Goal: Task Accomplishment & Management: Use online tool/utility

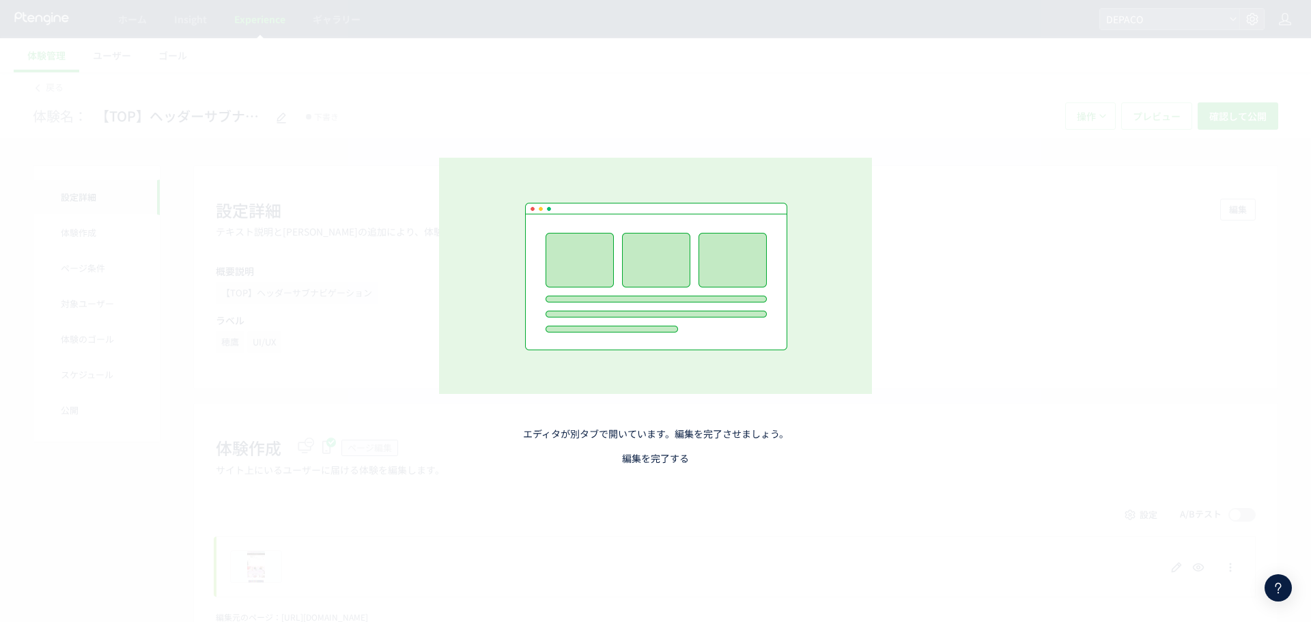
click at [662, 461] on link "編集を完了する" at bounding box center [655, 458] width 67 height 14
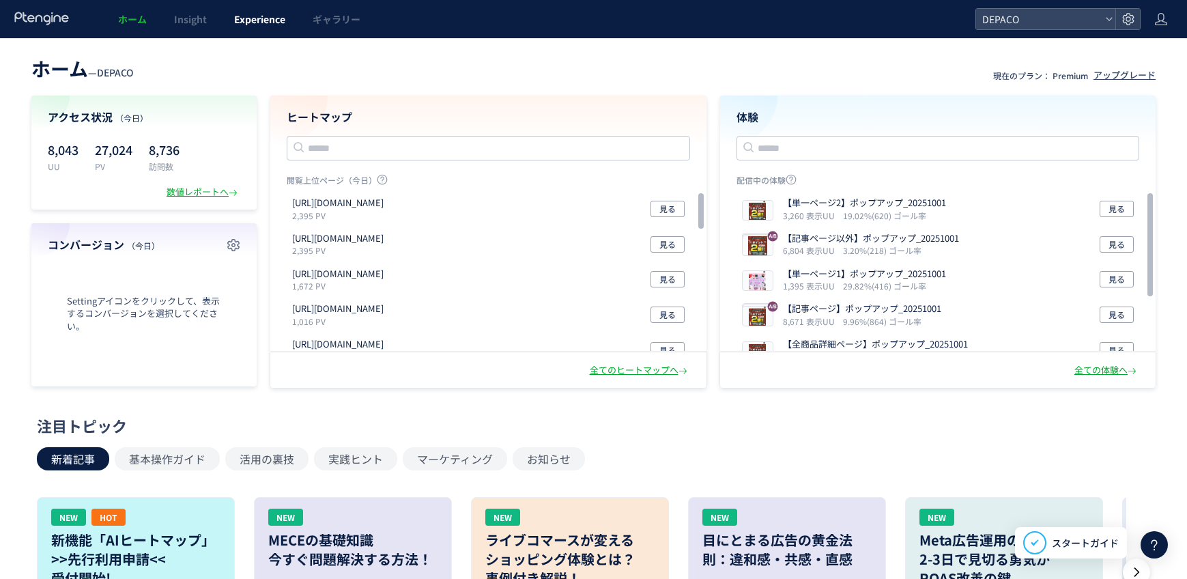
click at [257, 14] on span "Experience" at bounding box center [259, 19] width 51 height 14
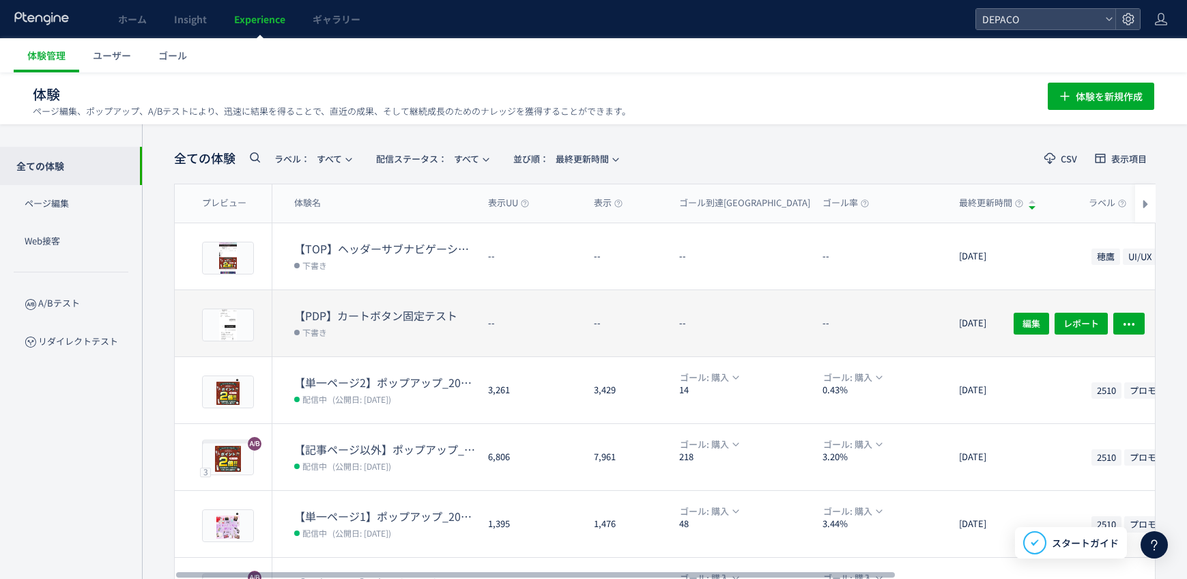
click at [371, 315] on dt "【PDP】カートボタン固定テスト" at bounding box center [385, 316] width 183 height 16
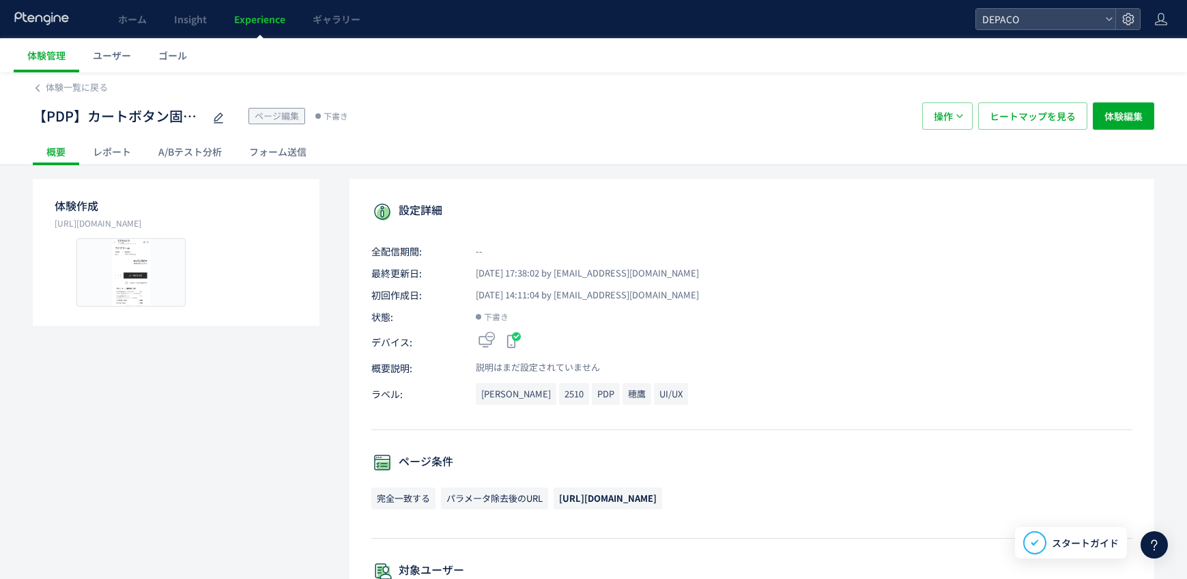
click at [1139, 94] on div "【PDP】カートボタン固定テスト ページ編集 下書き 操作 ヒートマップを見る 体験編集" at bounding box center [594, 116] width 1122 height 44
click at [1140, 108] on span "体験編集" at bounding box center [1124, 115] width 38 height 27
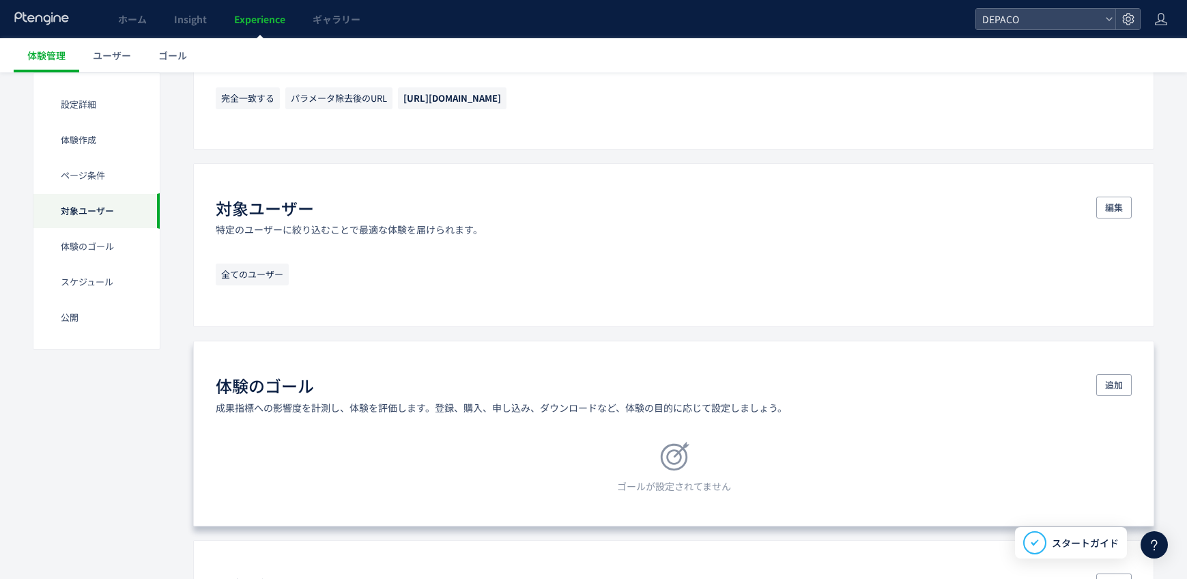
scroll to position [751, 0]
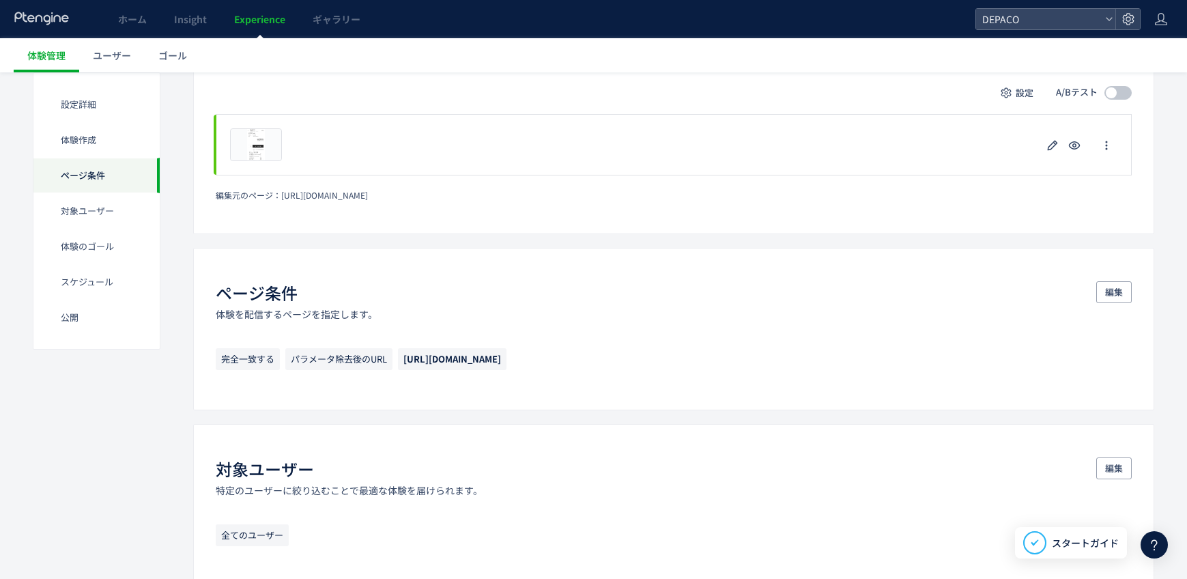
scroll to position [478, 0]
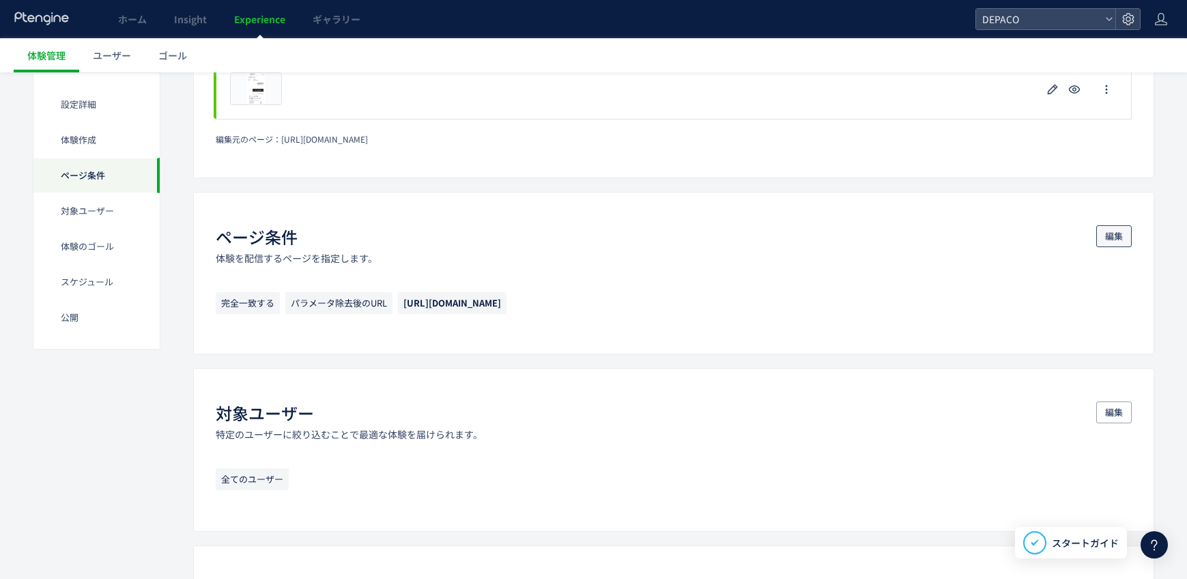
click at [1121, 233] on span "編集" at bounding box center [1114, 236] width 18 height 22
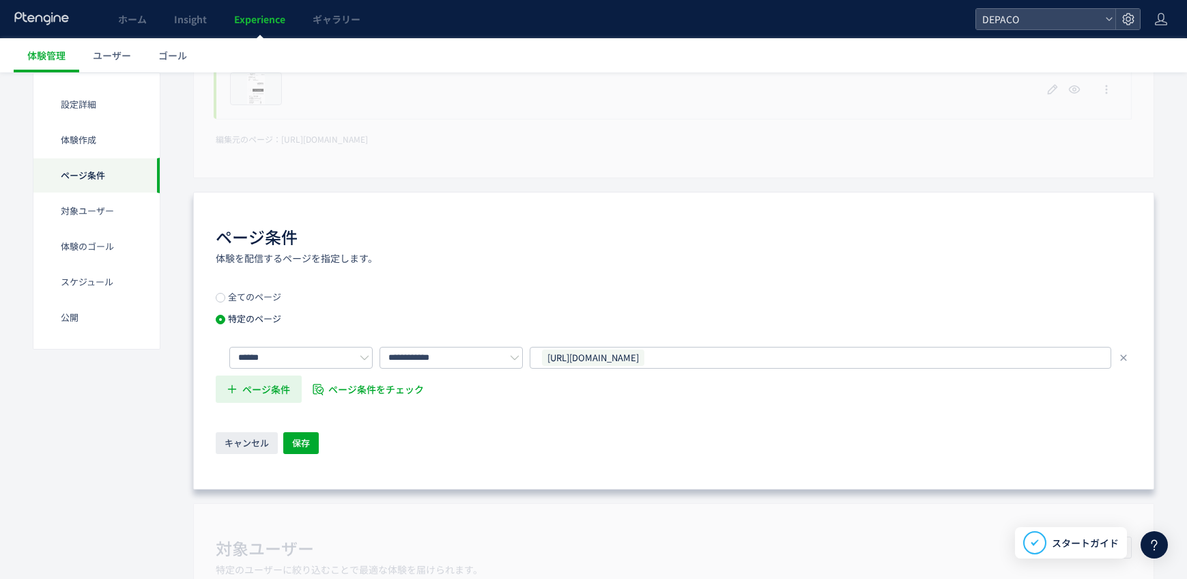
click at [268, 393] on span "ページ条件" at bounding box center [266, 388] width 48 height 27
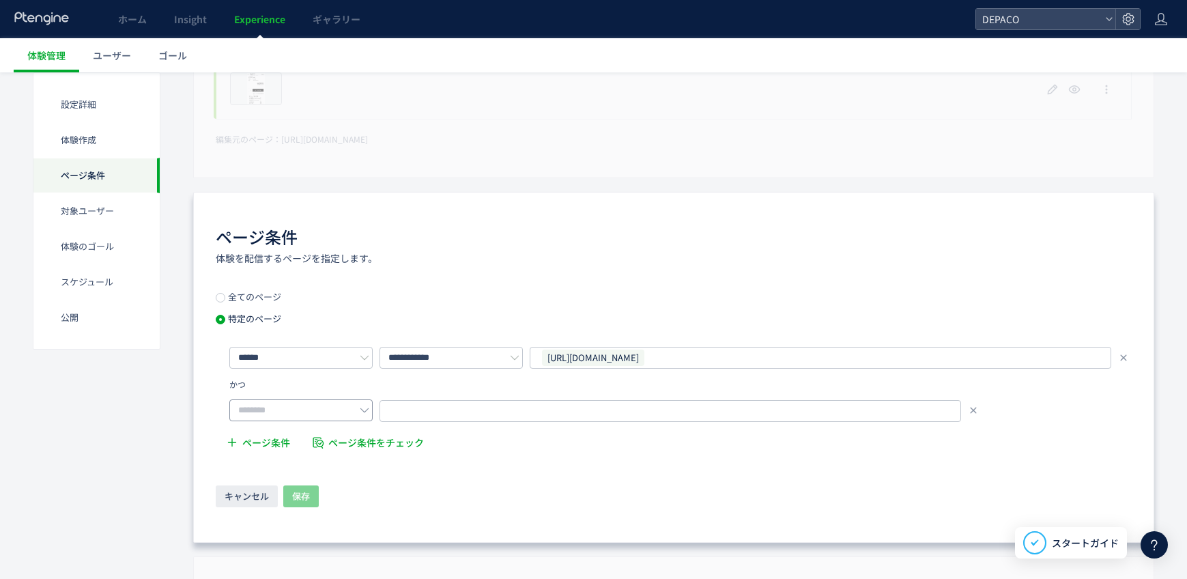
click at [363, 406] on icon at bounding box center [365, 411] width 10 height 10
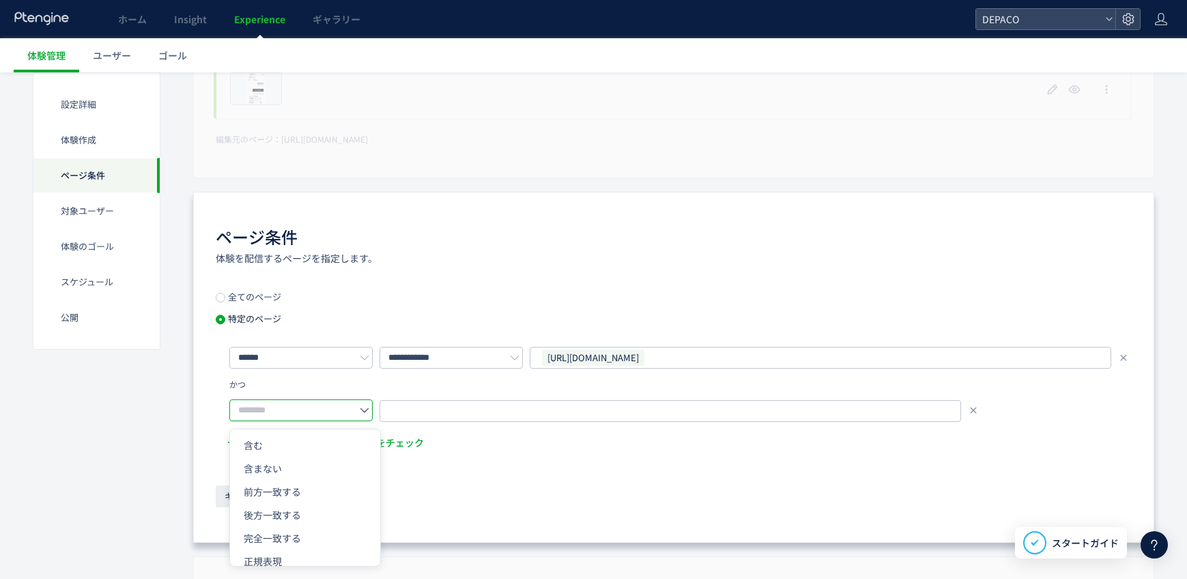
drag, startPoint x: 306, startPoint y: 449, endPoint x: 379, endPoint y: 414, distance: 80.9
click at [307, 449] on li "含む" at bounding box center [305, 445] width 150 height 23
type input "**"
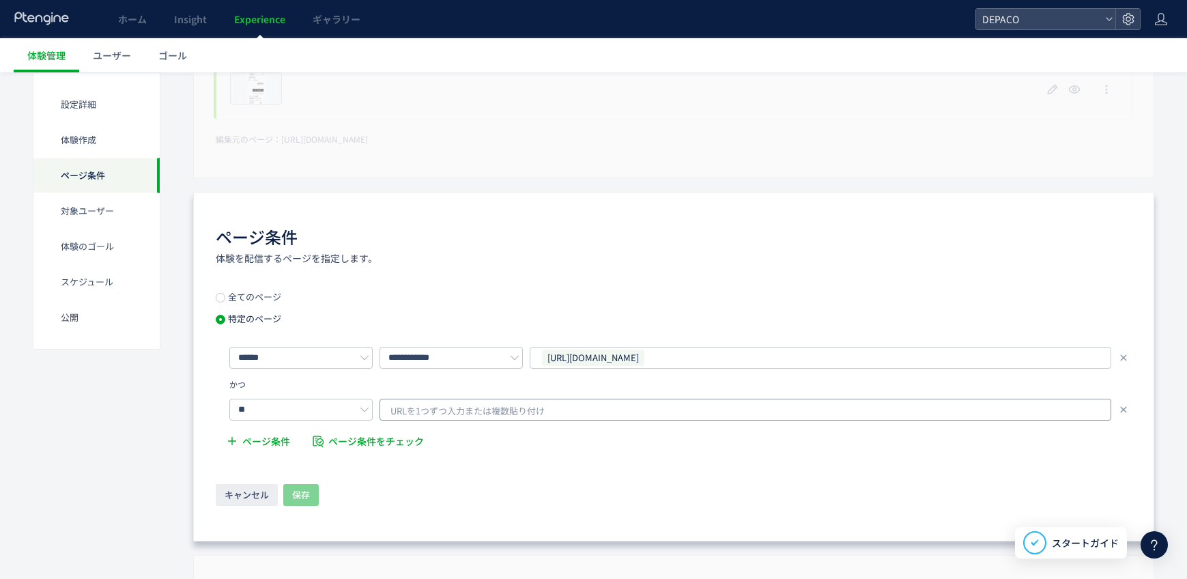
click at [402, 411] on span "URLを1つずつ入力または複数貼り付け" at bounding box center [468, 411] width 154 height 20
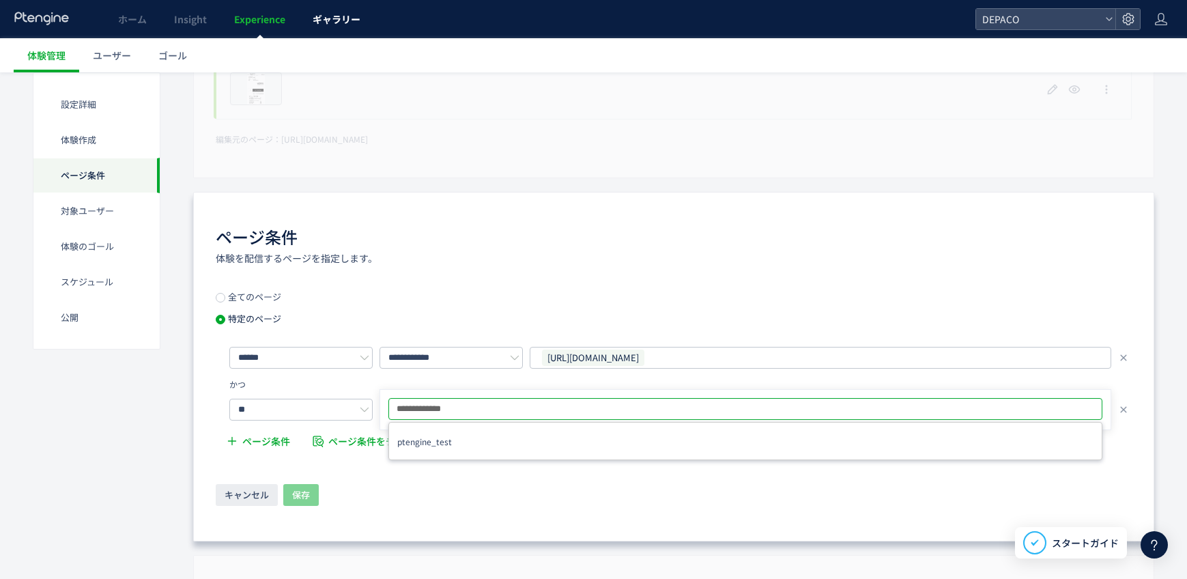
type input "**********"
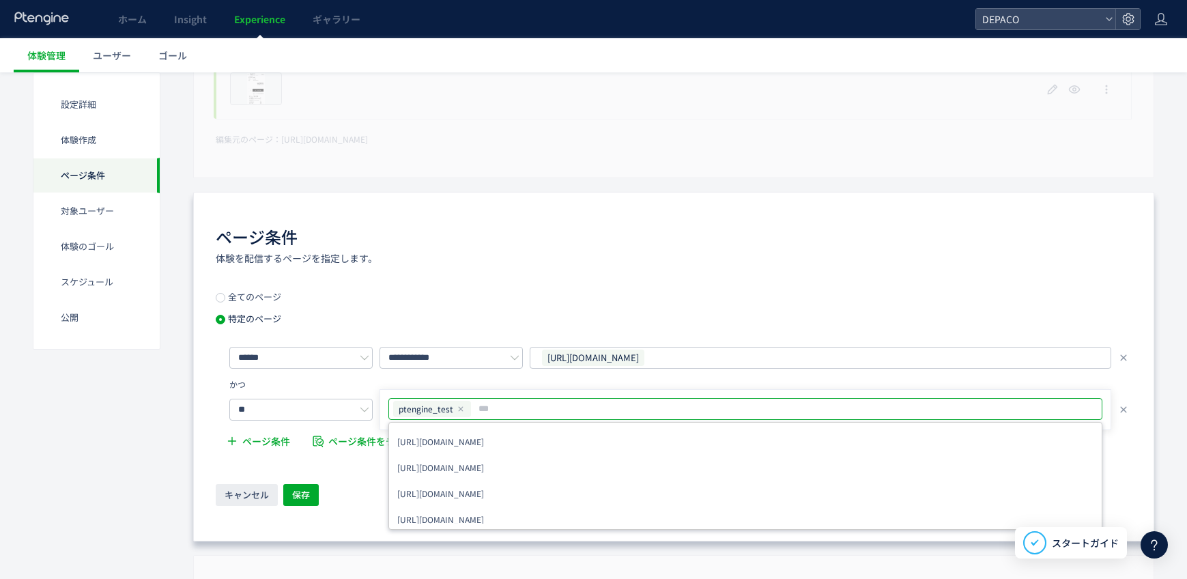
click at [961, 275] on div "**********" at bounding box center [673, 367] width 961 height 350
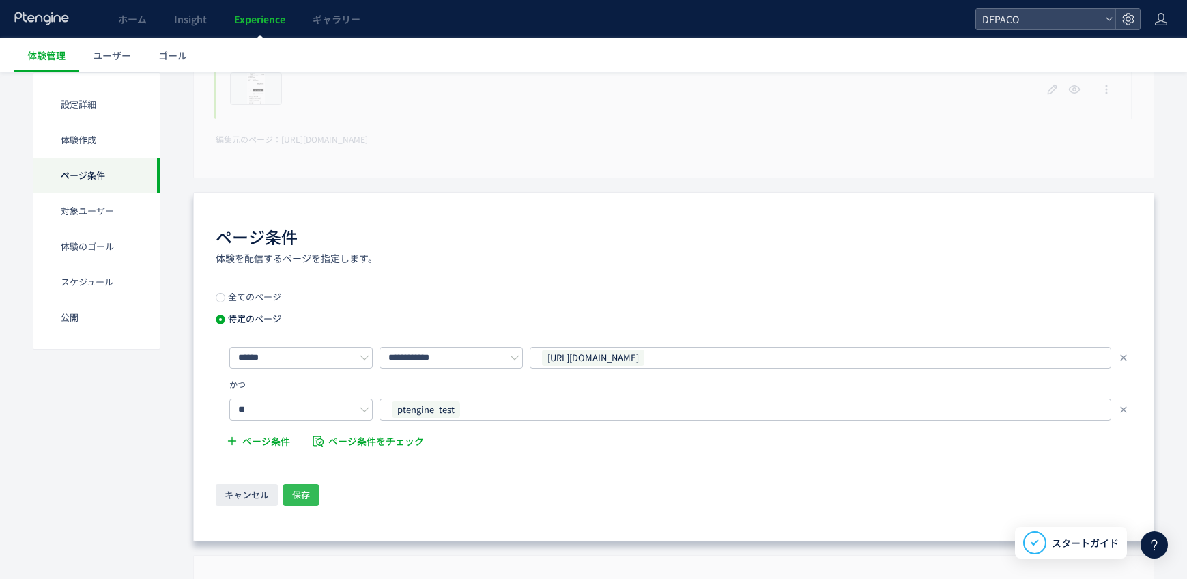
click at [294, 492] on span "保存" at bounding box center [301, 495] width 18 height 22
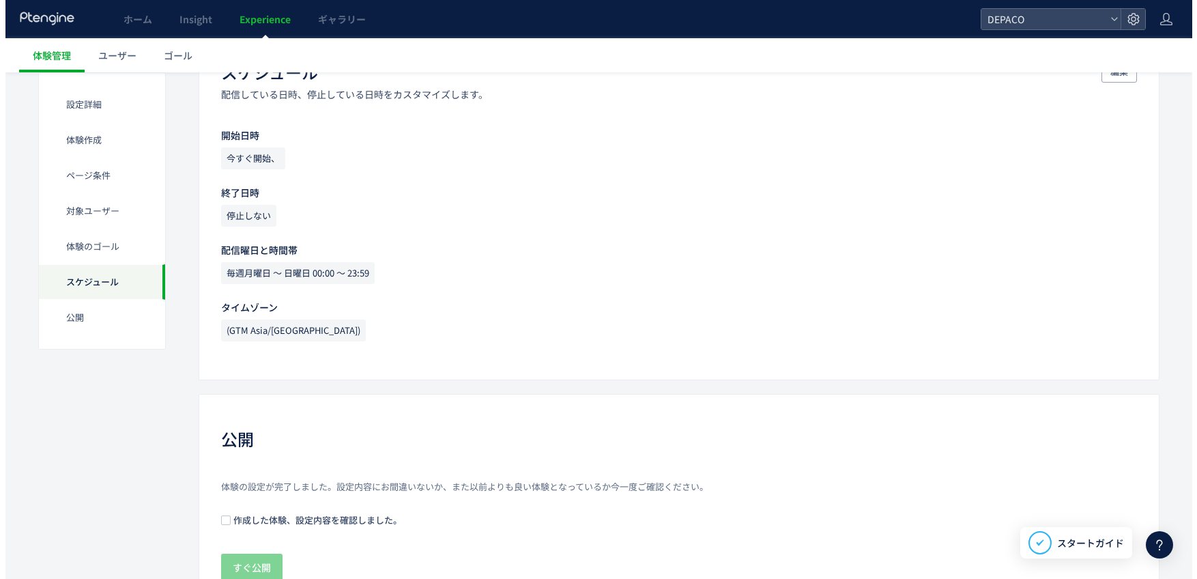
scroll to position [1369, 0]
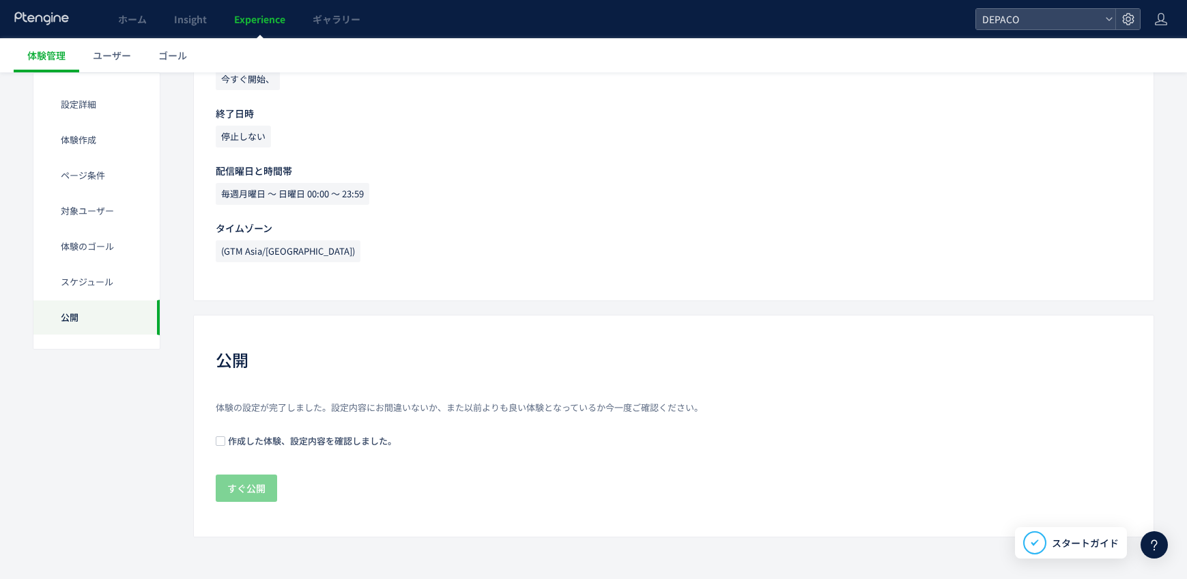
click at [236, 438] on span "作成した体験、設定内容を確認しました。" at bounding box center [310, 440] width 171 height 13
click at [249, 478] on span "すぐ公開" at bounding box center [246, 487] width 38 height 27
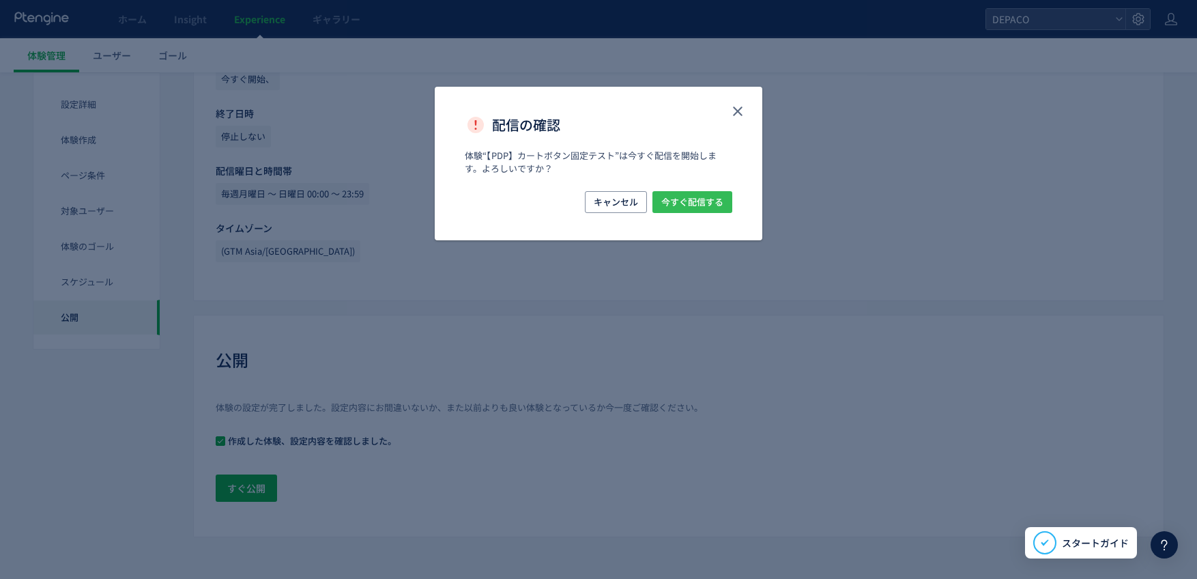
click at [677, 199] on span "今すぐ配信する" at bounding box center [693, 202] width 62 height 22
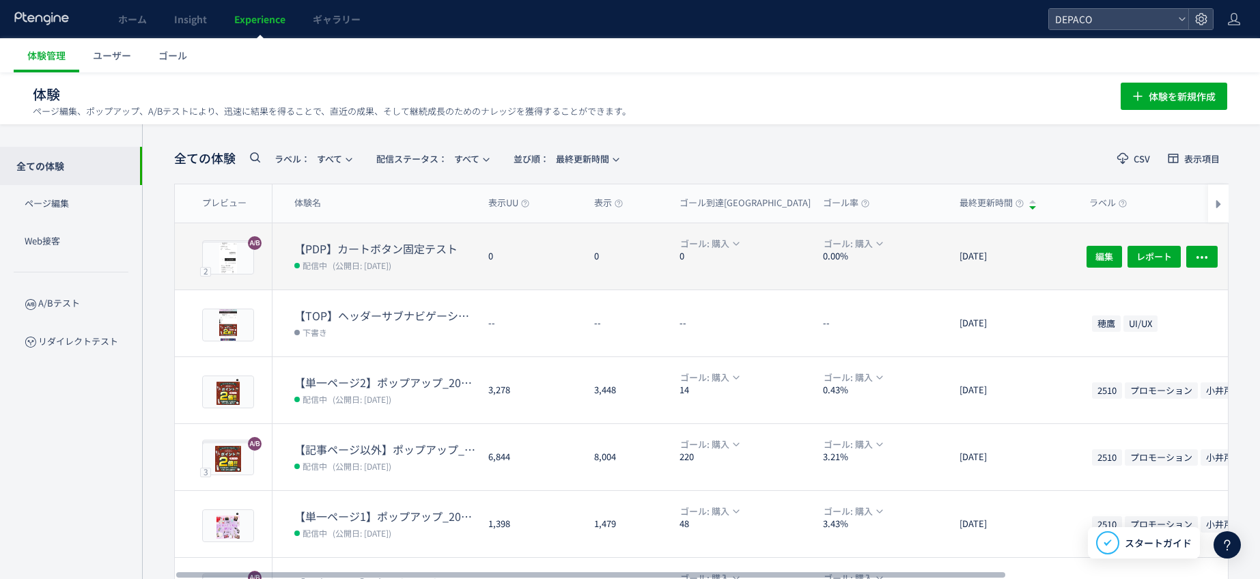
click at [397, 244] on dt "【PDP】カートボタン固定テスト" at bounding box center [385, 249] width 183 height 16
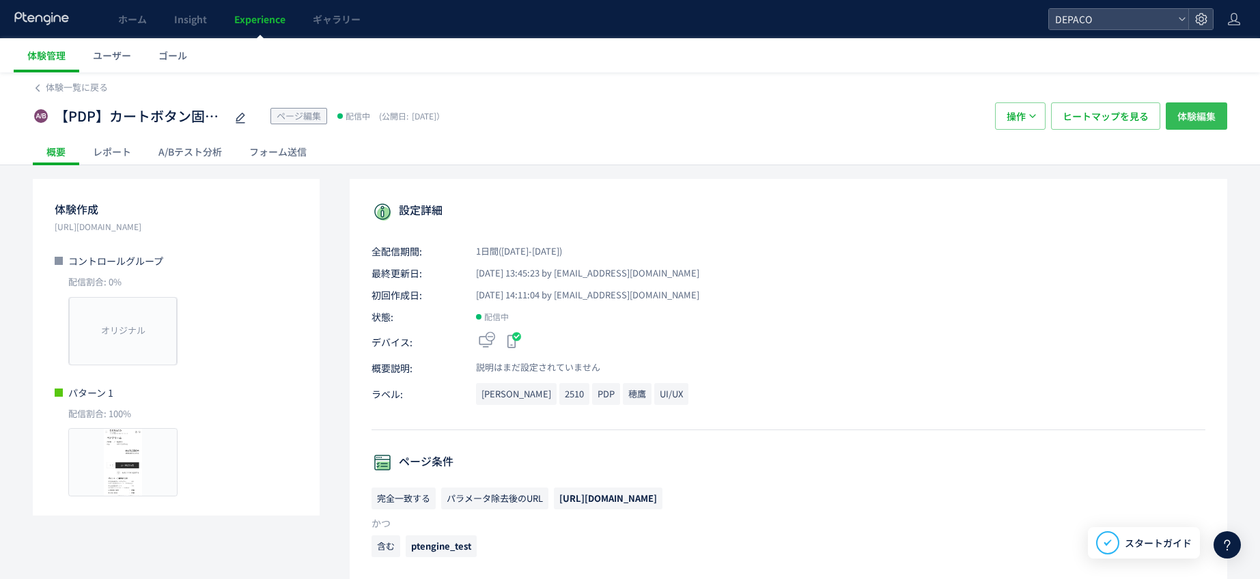
click at [1195, 121] on span "体験編集" at bounding box center [1196, 115] width 38 height 27
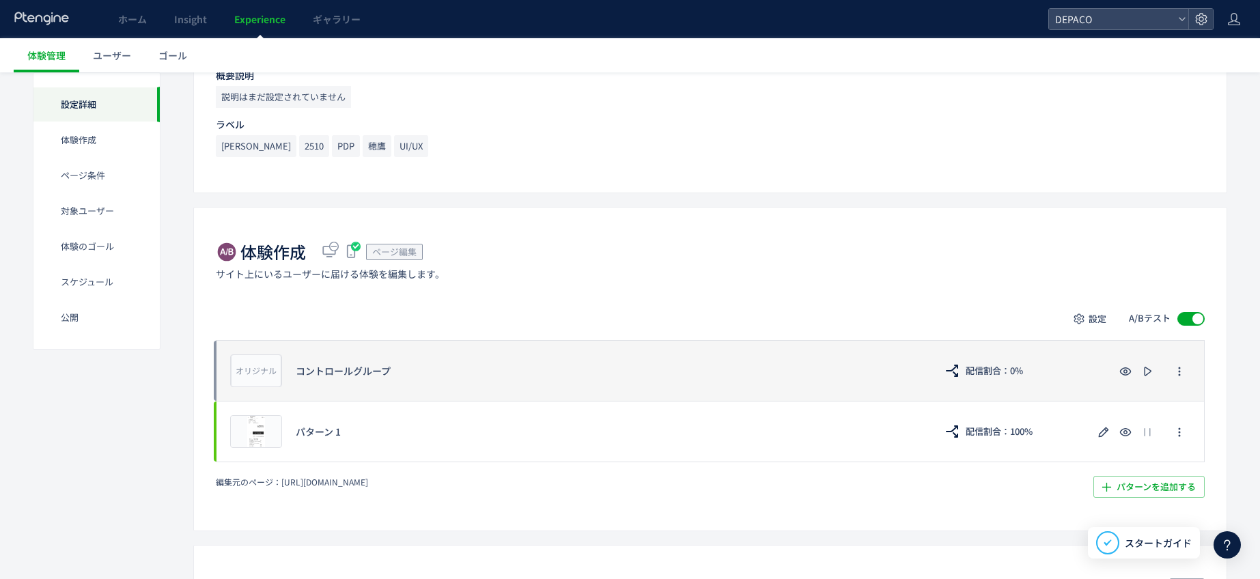
scroll to position [205, 0]
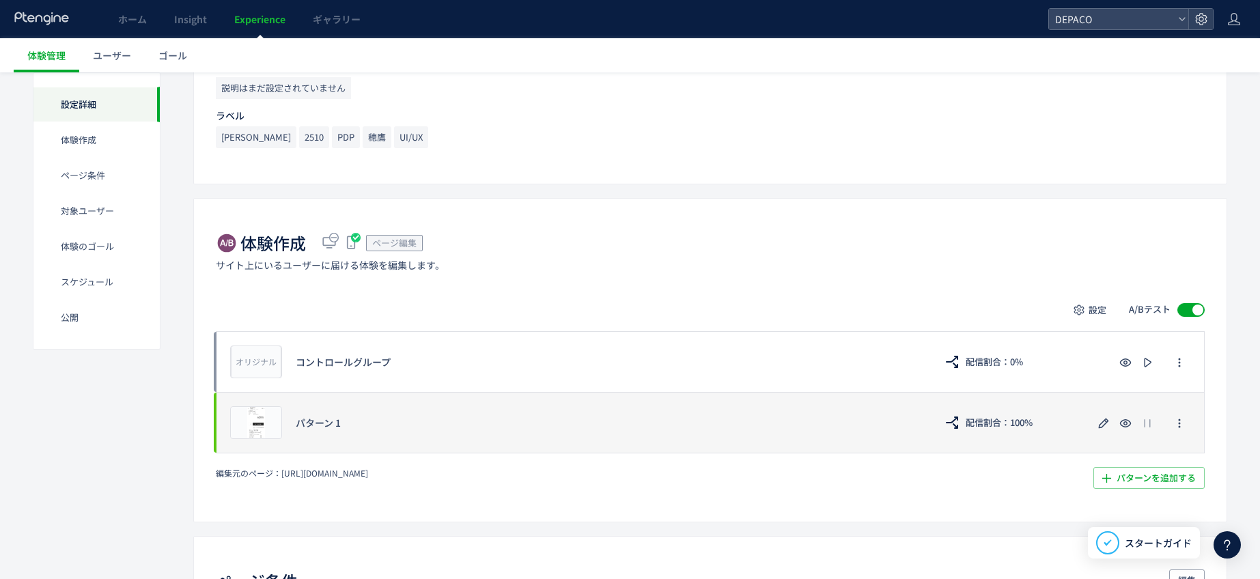
click at [307, 429] on div "プレビュー パターン 1 配信割合：100%" at bounding box center [710, 422] width 989 height 61
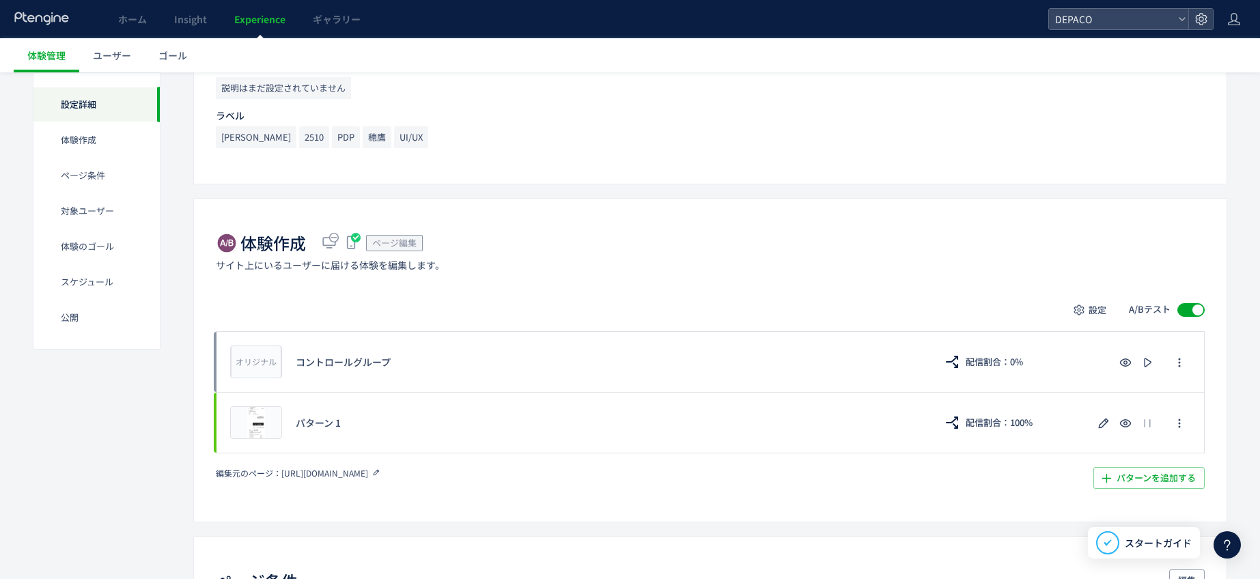
click at [368, 474] on span "https://depaco.daimaru-matsuzakaya.jp/shop/g/g4971710377002" at bounding box center [324, 473] width 87 height 12
click at [290, 473] on span "https://depaco.daimaru-matsuzakaya.jp/shop/g/g4971710377002" at bounding box center [324, 473] width 87 height 12
drag, startPoint x: 279, startPoint y: 475, endPoint x: 539, endPoint y: 472, distance: 260.1
click at [539, 472] on div "編集元のページ： https://depaco.daimaru-matsuzakaya.jp/shop/g/g4971710377002" at bounding box center [512, 473] width 593 height 12
copy div "編集元のページ： https://depaco.daimaru-matsuzakaya.jp/shop/g/g4971710377002 パターンを追加する​…"
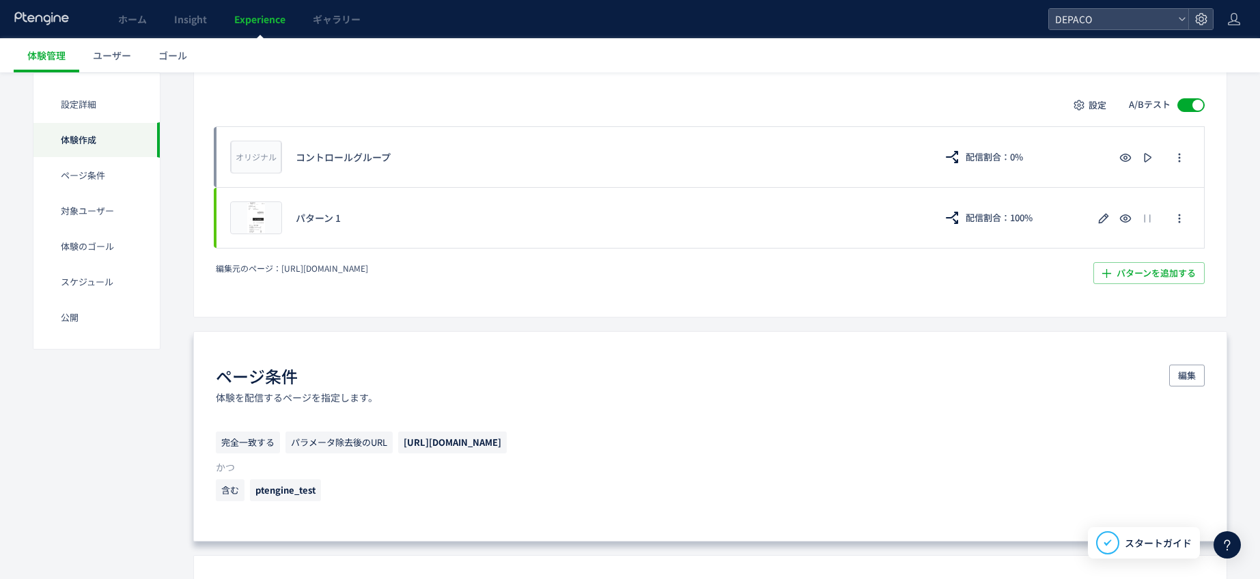
scroll to position [478, 0]
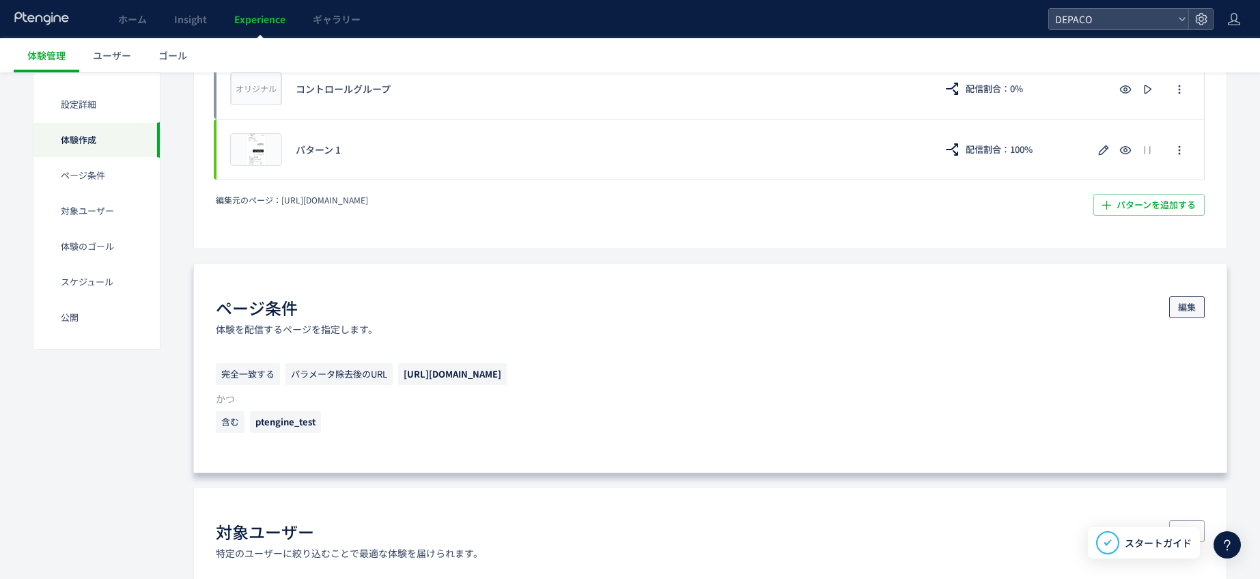
click at [1185, 307] on span "編集" at bounding box center [1187, 307] width 18 height 22
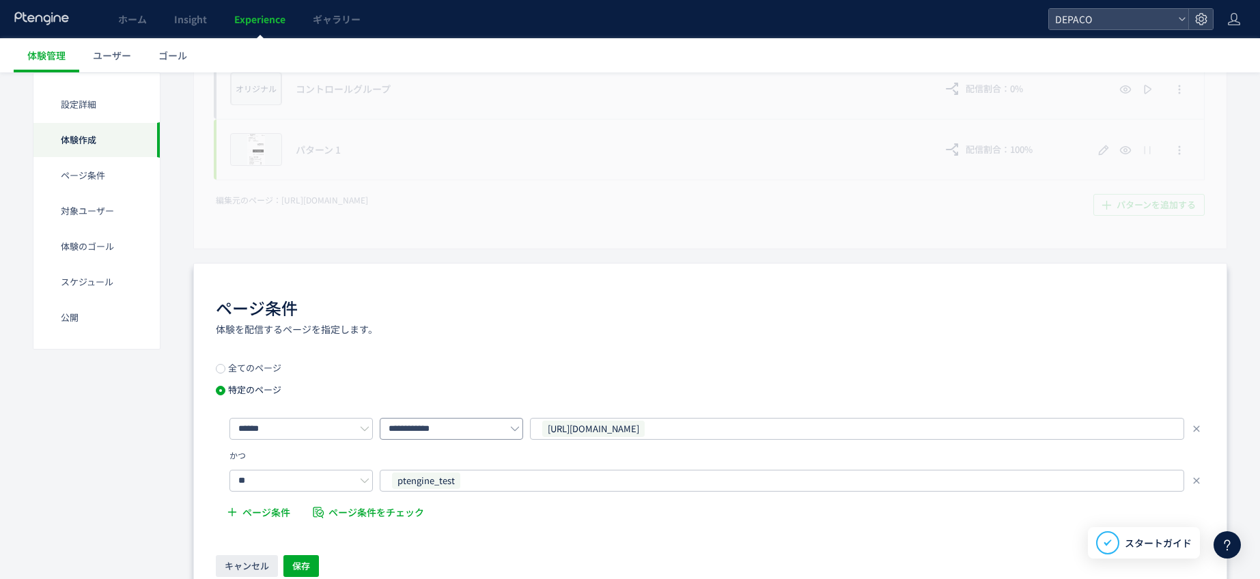
drag, startPoint x: 829, startPoint y: 431, endPoint x: 618, endPoint y: 511, distance: 226.0
click at [524, 435] on div "**********" at bounding box center [716, 429] width 975 height 22
drag, startPoint x: 652, startPoint y: 395, endPoint x: 655, endPoint y: 404, distance: 9.3
click at [653, 395] on div "**********" at bounding box center [710, 445] width 989 height 165
click at [644, 427] on span "https://depaco.daimaru-matsuzakaya.jp/shop/g/g4936968814365/" at bounding box center [593, 429] width 102 height 16
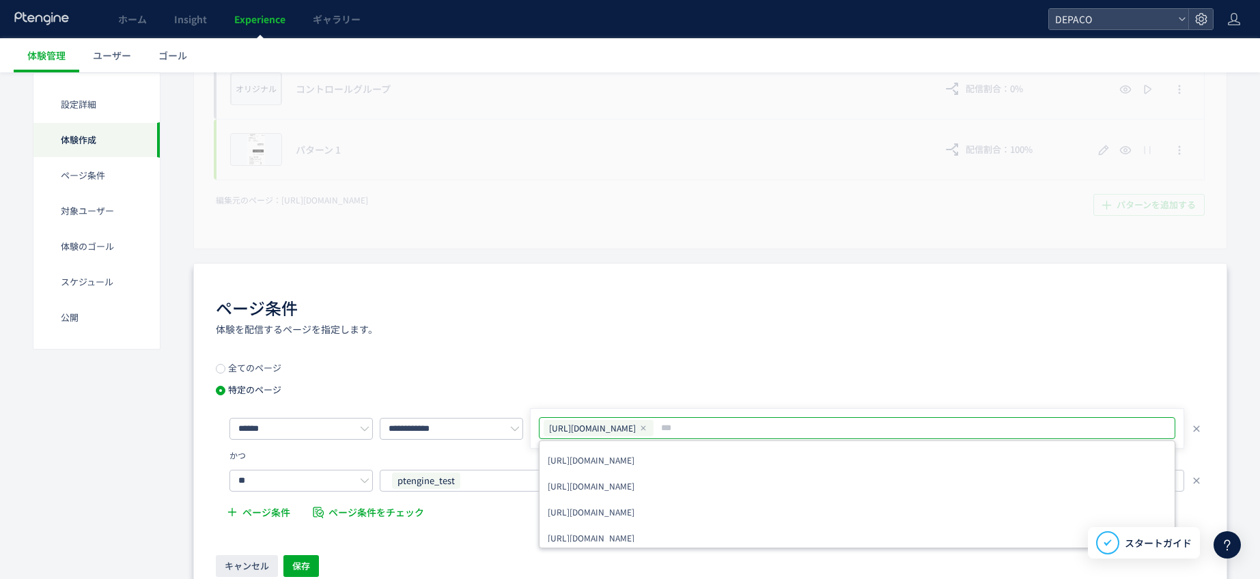
click at [840, 428] on input "text" at bounding box center [828, 428] width 339 height 16
click at [653, 421] on div "https://depaco.daimaru-matsuzakaya.jp/shop/g/g4936968814365/" at bounding box center [598, 428] width 110 height 16
click at [647, 428] on icon at bounding box center [643, 428] width 8 height 8
click at [806, 429] on input "text" at bounding box center [857, 428] width 625 height 16
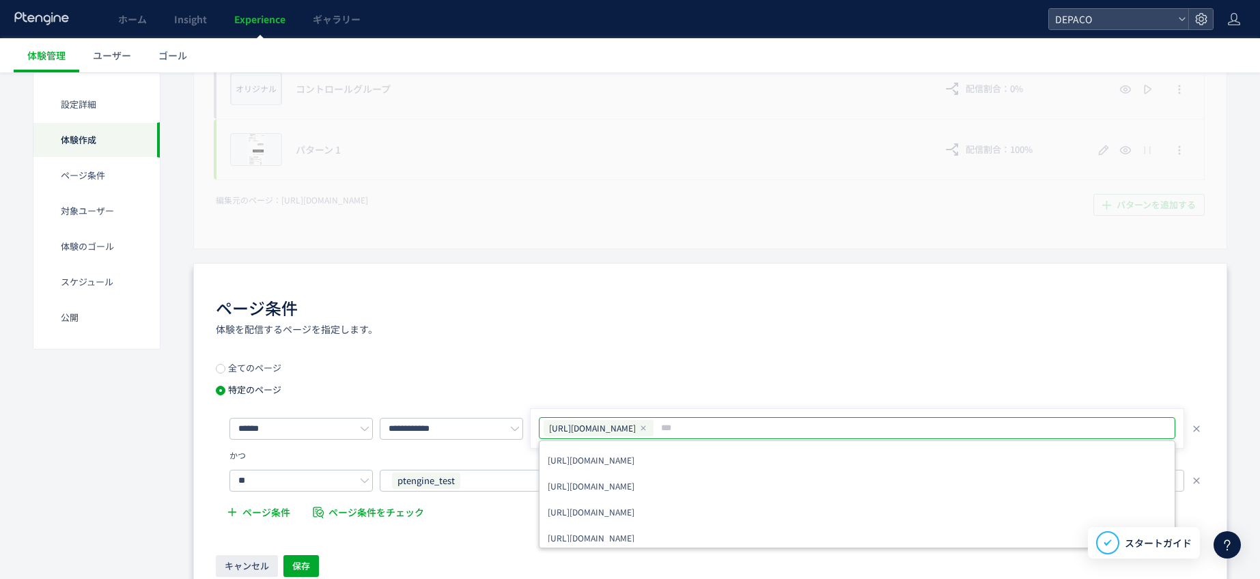
click at [1197, 505] on div "**********" at bounding box center [710, 438] width 1034 height 350
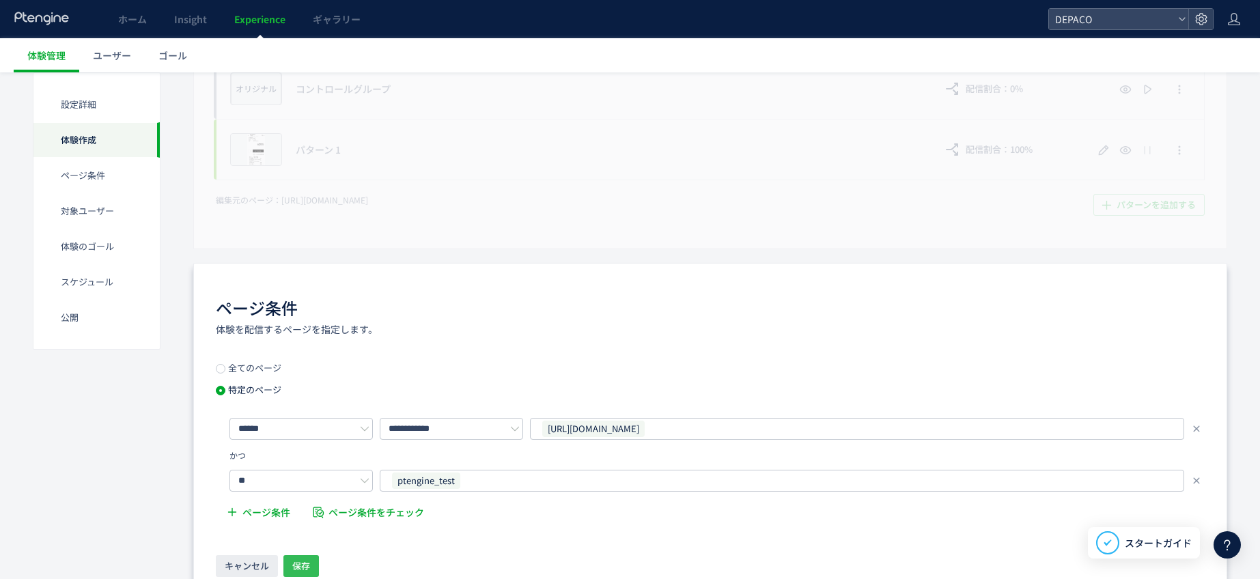
click at [289, 564] on button "保存" at bounding box center [301, 566] width 36 height 22
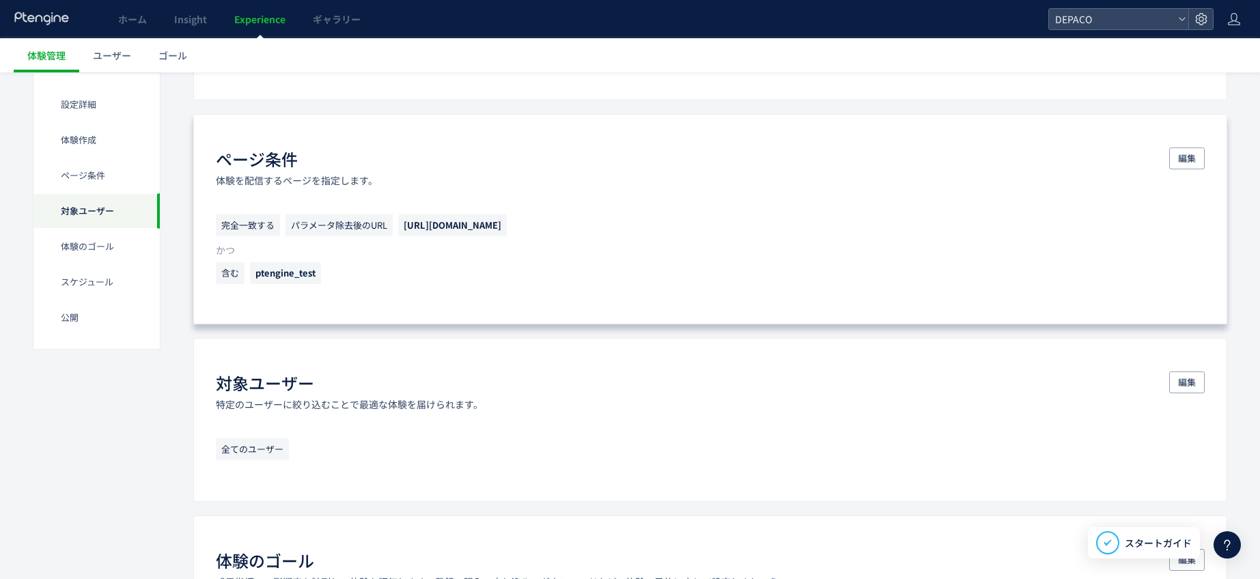
scroll to position [631, 0]
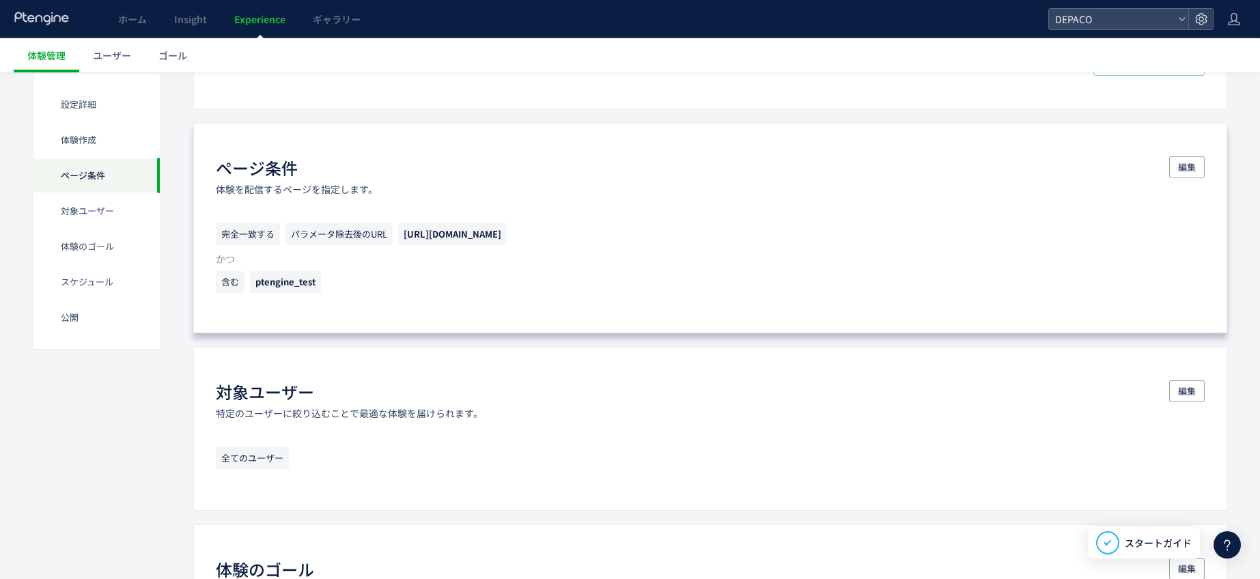
drag, startPoint x: 715, startPoint y: 234, endPoint x: 406, endPoint y: 241, distance: 309.3
click at [403, 241] on p "完全一致する パラメータ除去後のURL https://depaco.daimaru-matsuzakaya.jp/shop/g/g4971710377002" at bounding box center [710, 237] width 989 height 29
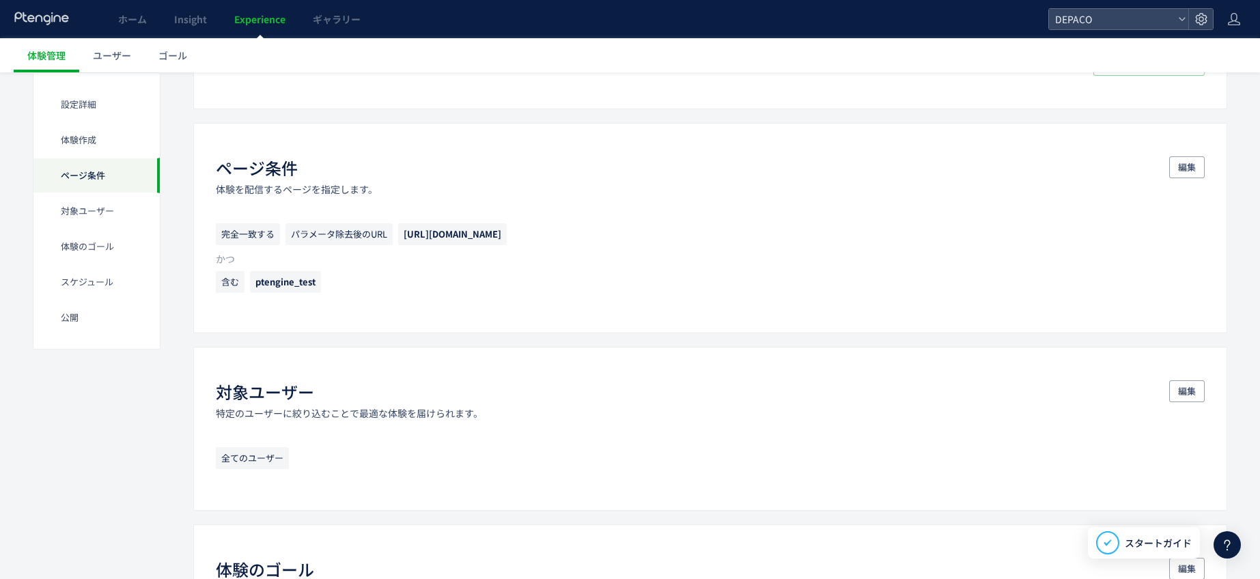
copy span "https://depaco.daimaru-matsuzakaya.jp/shop/g/g4971710377002"
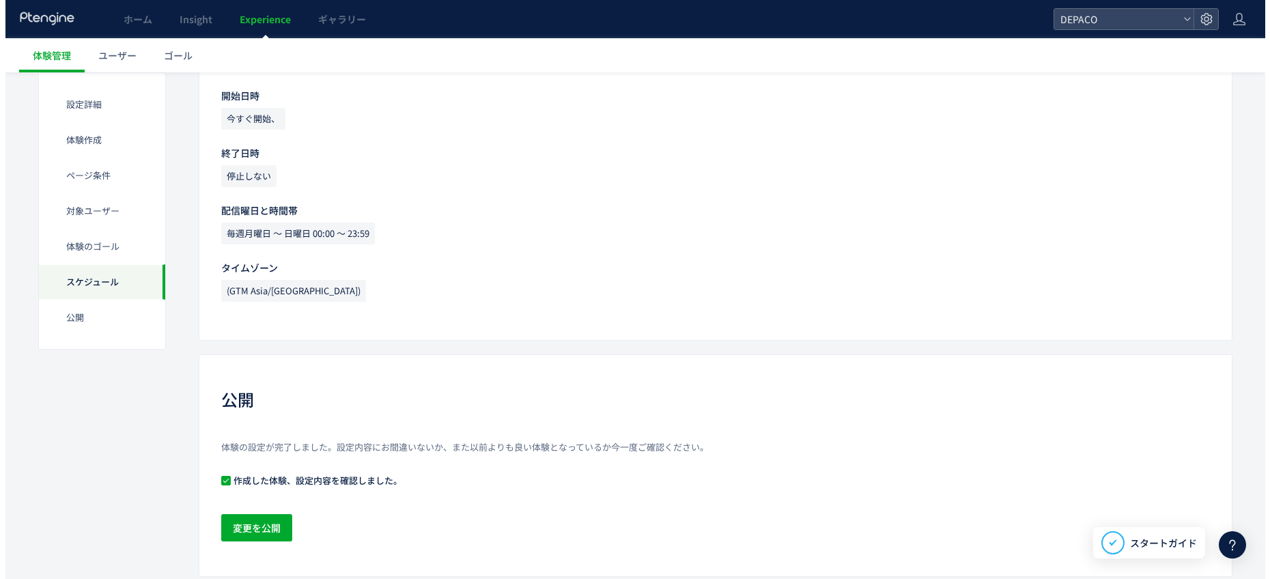
scroll to position [1382, 0]
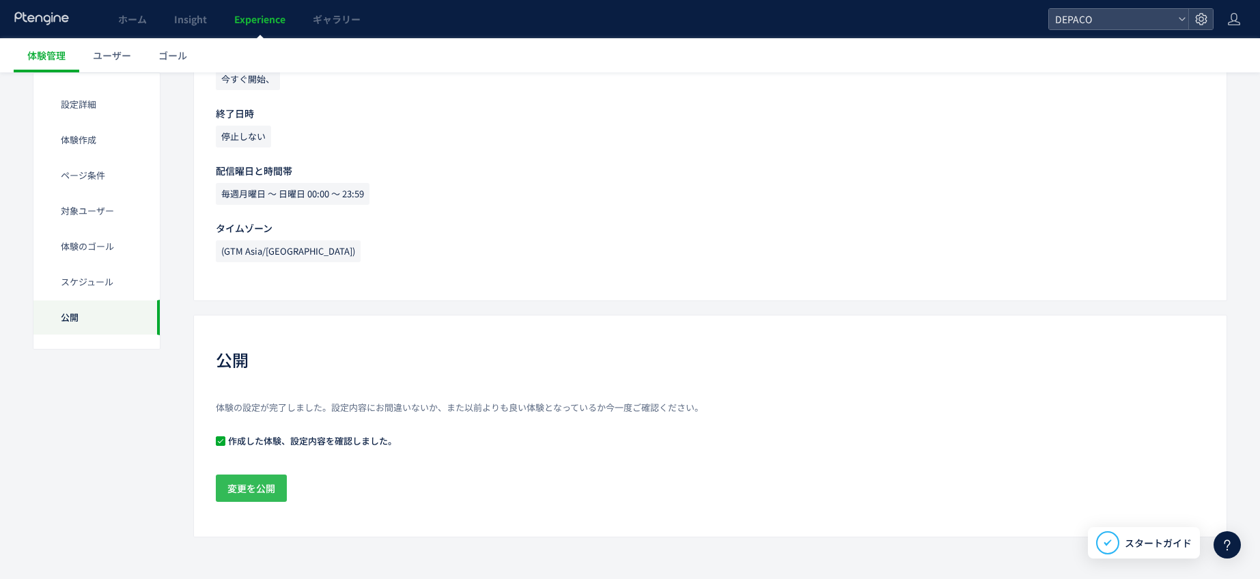
click at [266, 489] on span "変更を公開" at bounding box center [251, 487] width 48 height 27
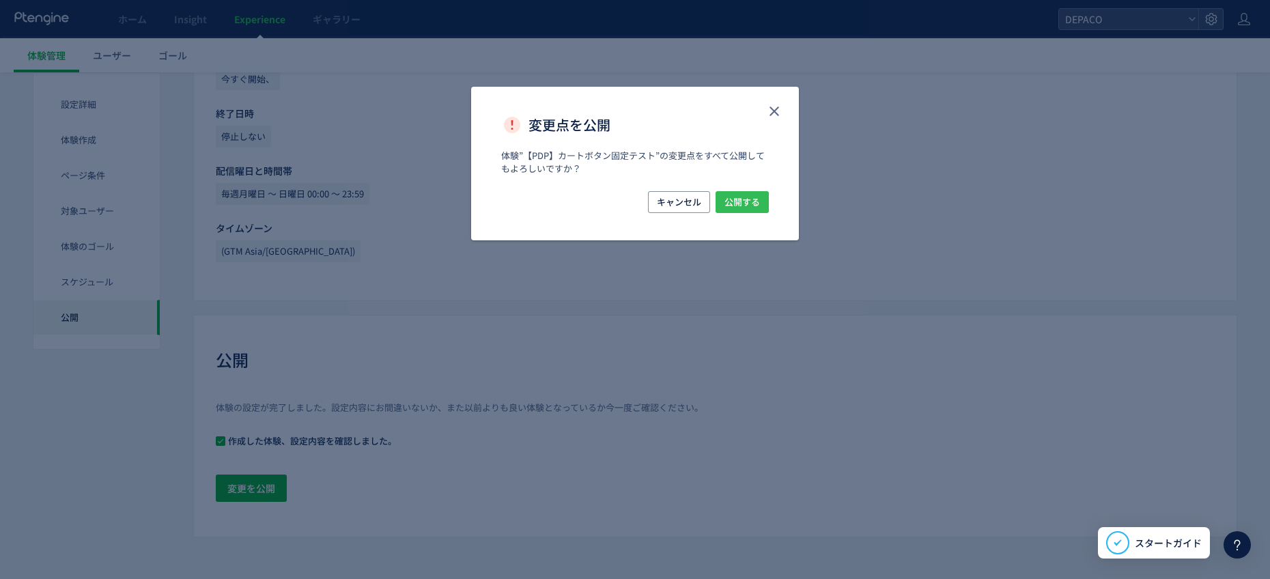
drag, startPoint x: 731, startPoint y: 203, endPoint x: 653, endPoint y: 319, distance: 139.2
click at [731, 205] on span "公開する" at bounding box center [742, 202] width 36 height 22
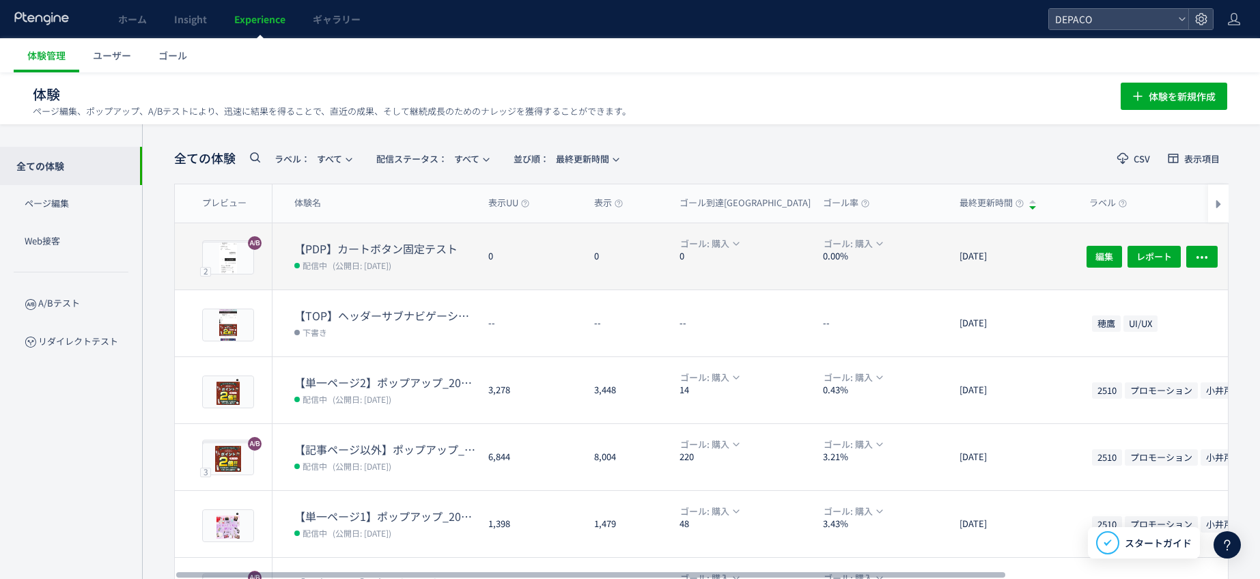
click at [385, 253] on dt "【PDP】カートボタン固定テスト" at bounding box center [385, 249] width 183 height 16
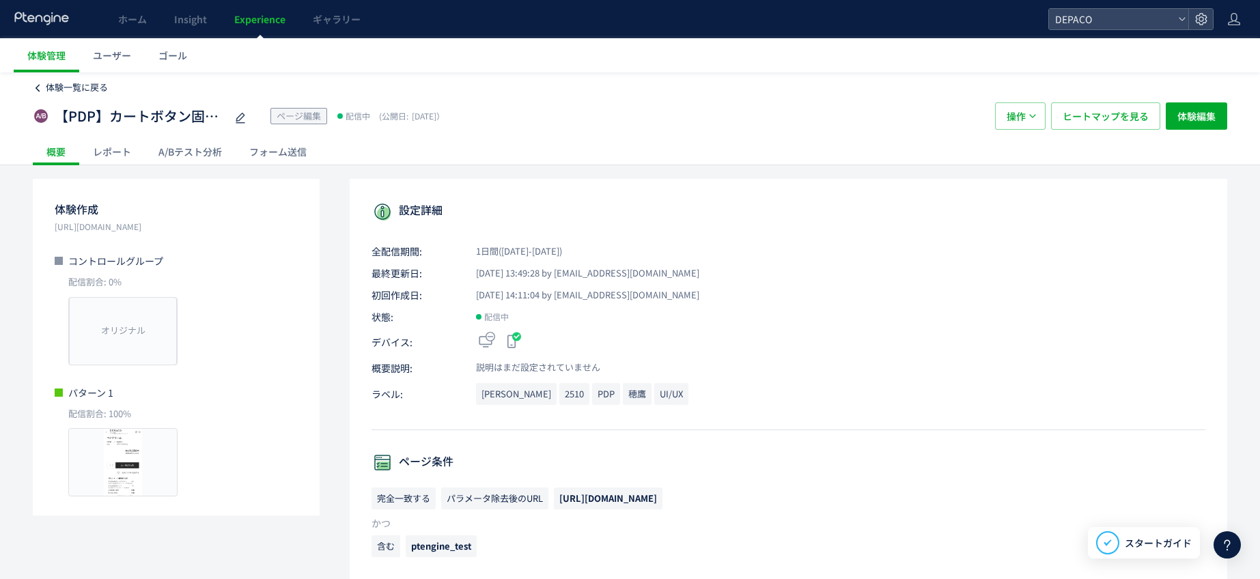
click at [35, 81] on link "体験一覧に戻る" at bounding box center [70, 87] width 75 height 13
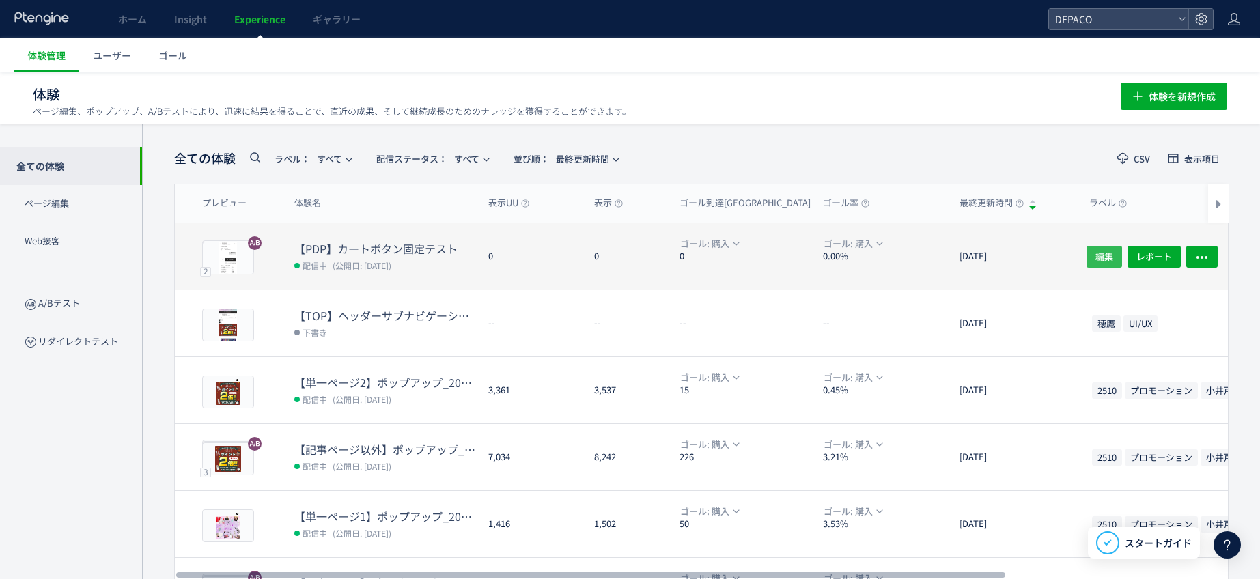
click at [1105, 257] on span "編集" at bounding box center [1104, 256] width 18 height 22
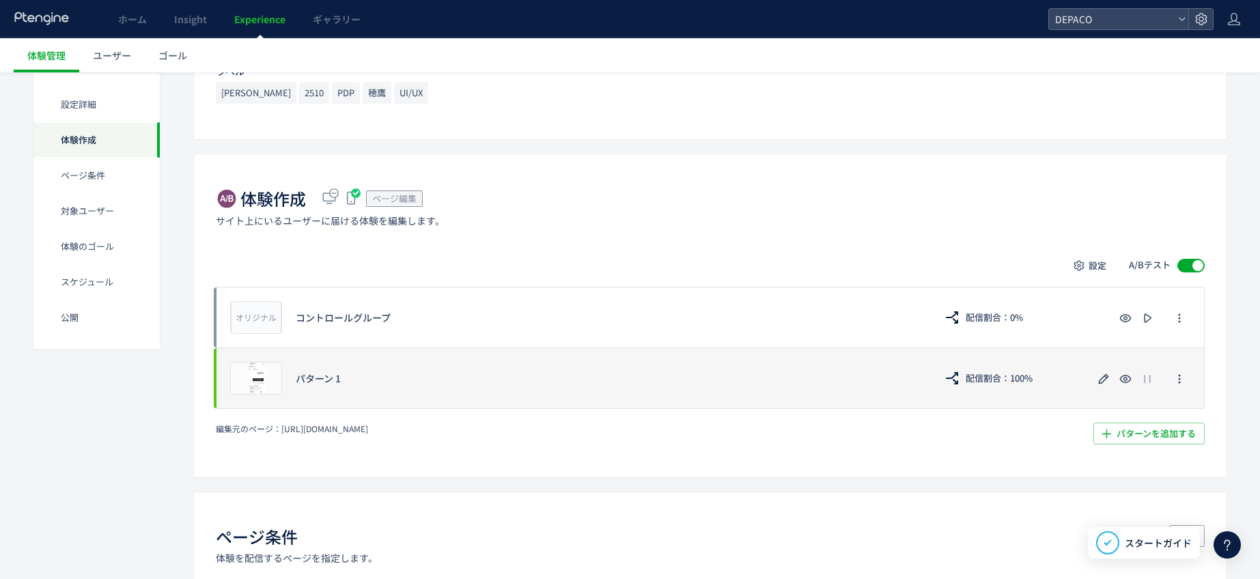
scroll to position [273, 0]
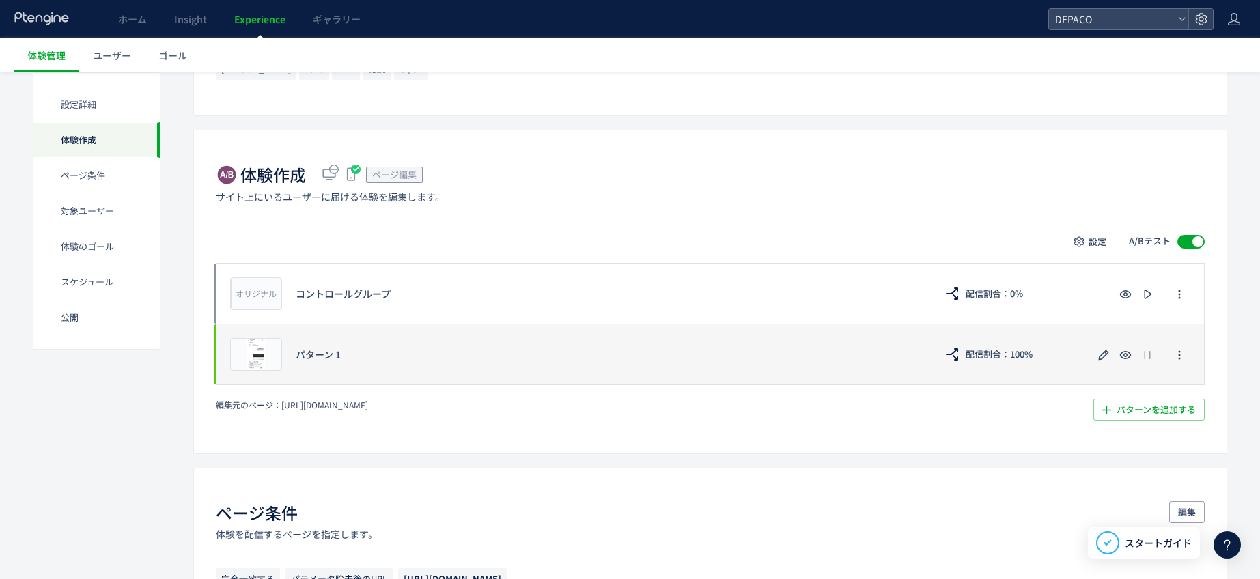
click at [320, 359] on div "パターン 1" at bounding box center [608, 354] width 625 height 14
click at [726, 356] on div "パターン 1" at bounding box center [608, 354] width 625 height 14
click at [1102, 350] on icon "button" at bounding box center [1103, 355] width 16 height 16
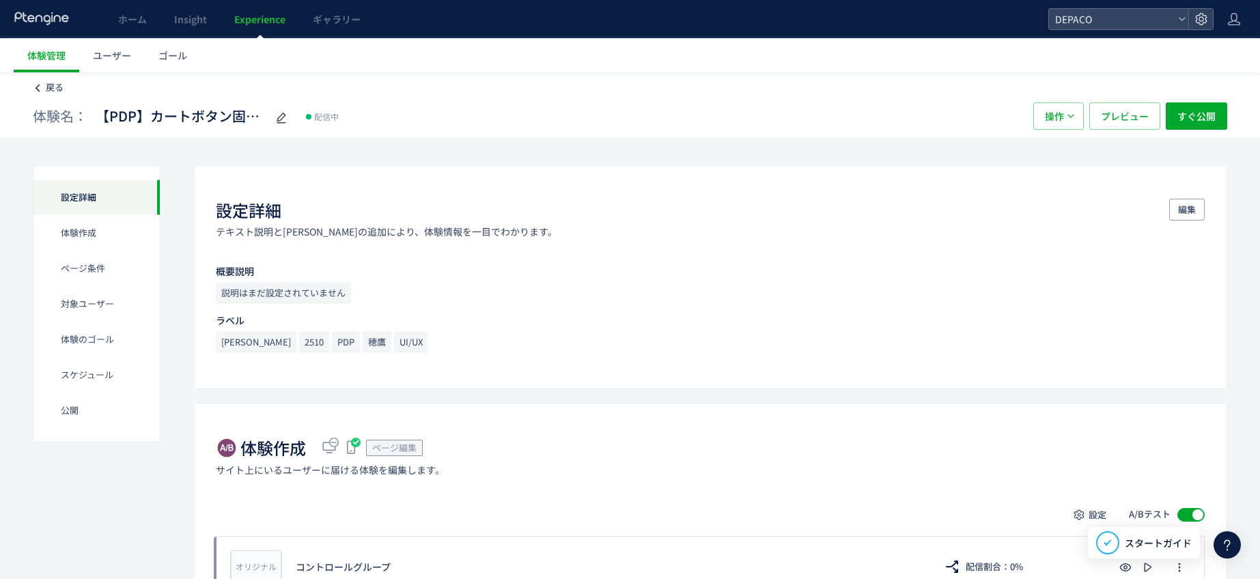
click at [36, 86] on icon at bounding box center [38, 88] width 10 height 10
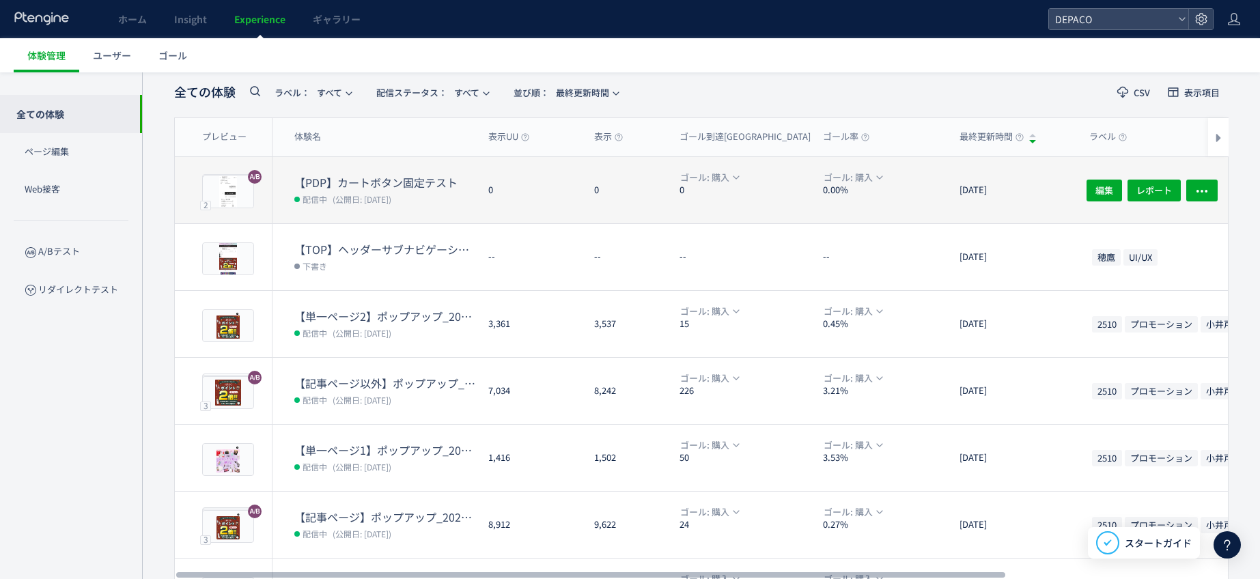
scroll to position [23, 0]
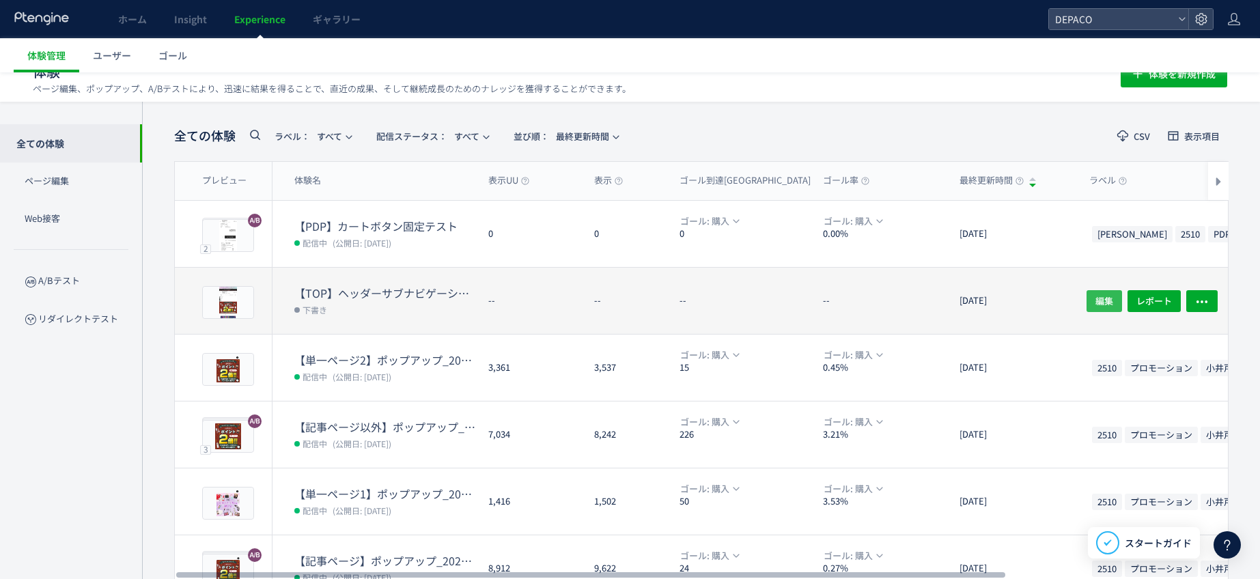
click at [1105, 295] on span "編集" at bounding box center [1104, 300] width 18 height 22
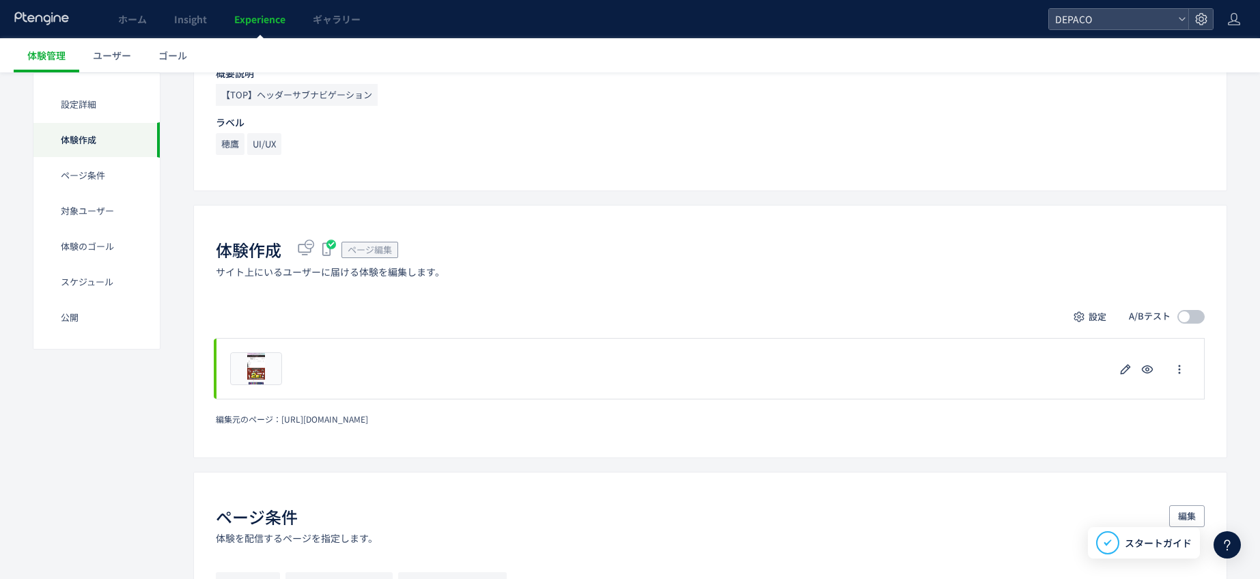
scroll to position [205, 0]
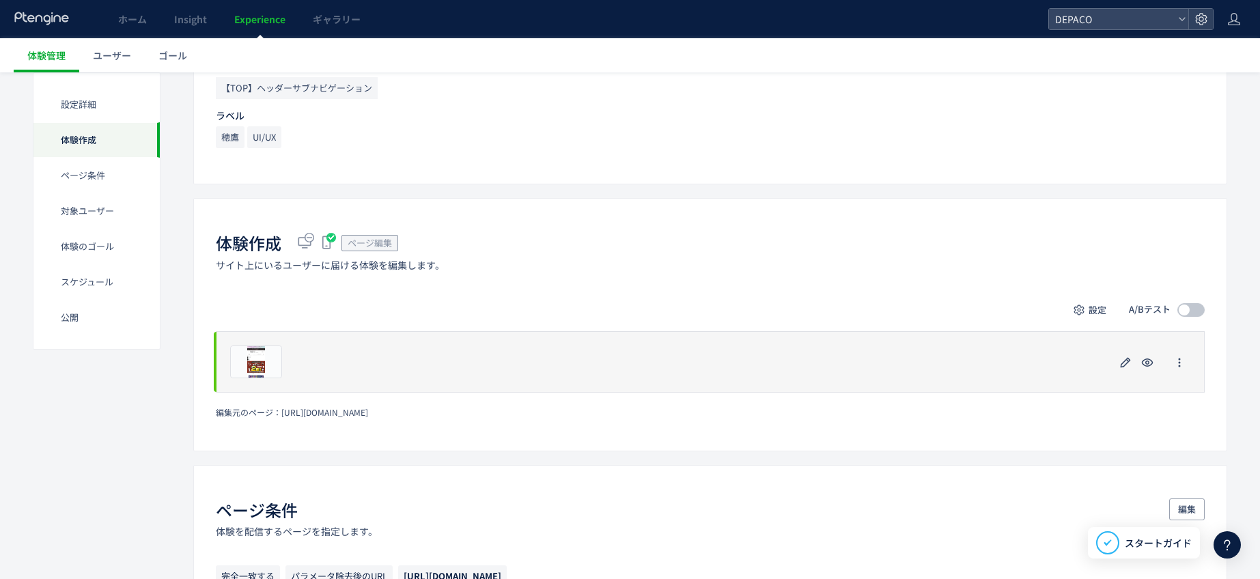
click at [352, 366] on div "プレビュー" at bounding box center [710, 361] width 989 height 61
click at [1129, 362] on icon "button" at bounding box center [1125, 362] width 16 height 16
